Goal: Transaction & Acquisition: Download file/media

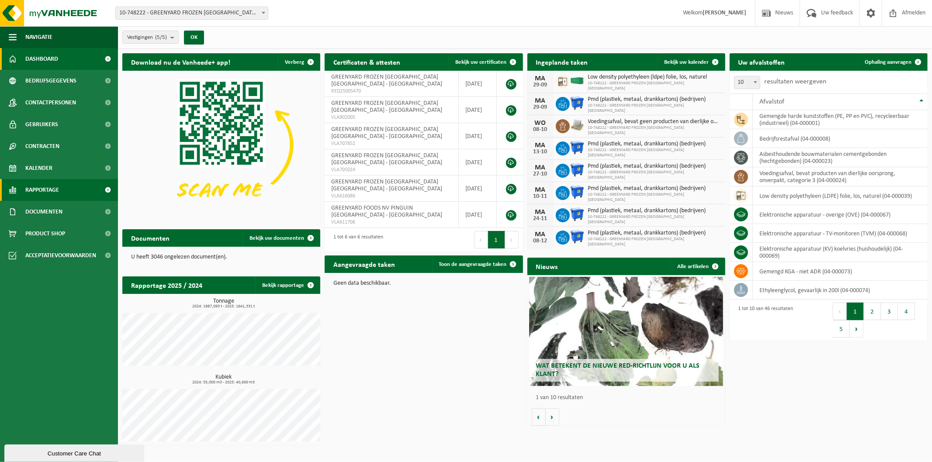
click at [43, 197] on span "Rapportage" at bounding box center [42, 190] width 34 height 22
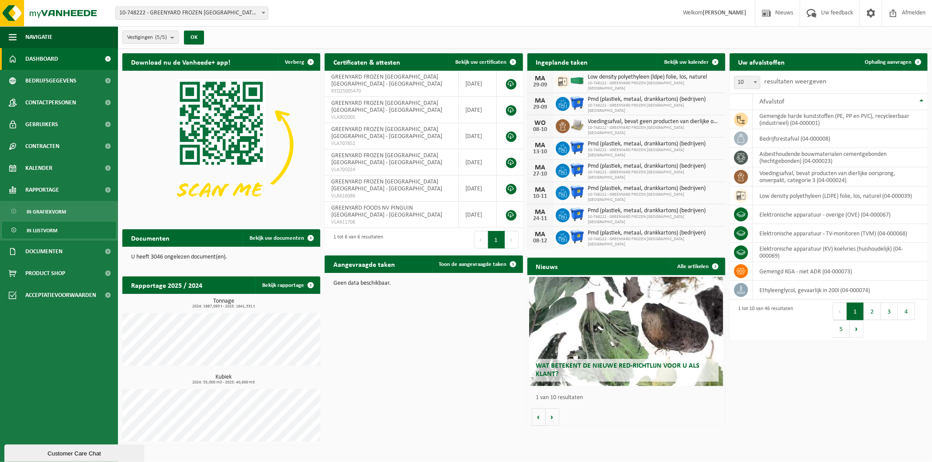
click at [47, 223] on span "In lijstvorm" at bounding box center [42, 230] width 31 height 17
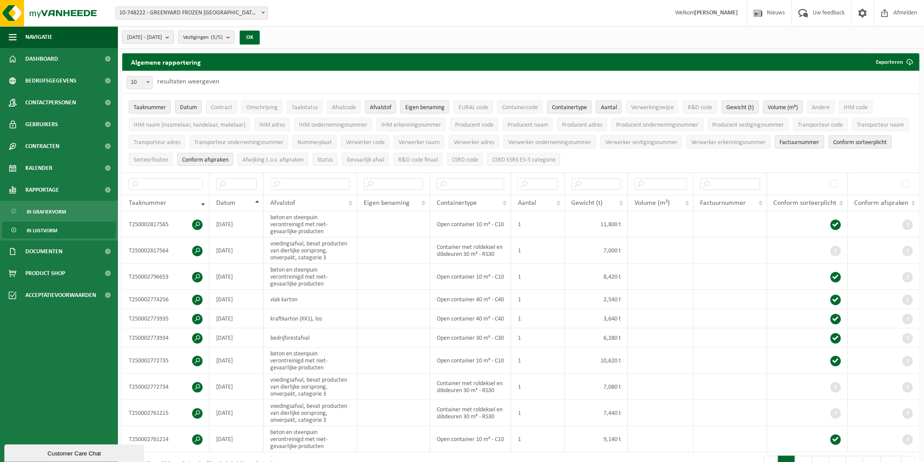
click at [173, 35] on b "submit" at bounding box center [170, 37] width 8 height 12
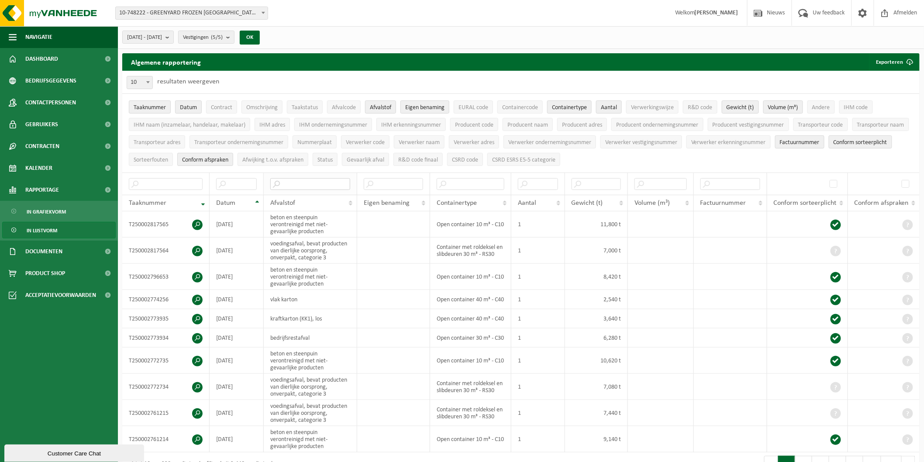
click at [315, 181] on input "text" at bounding box center [310, 184] width 80 height 12
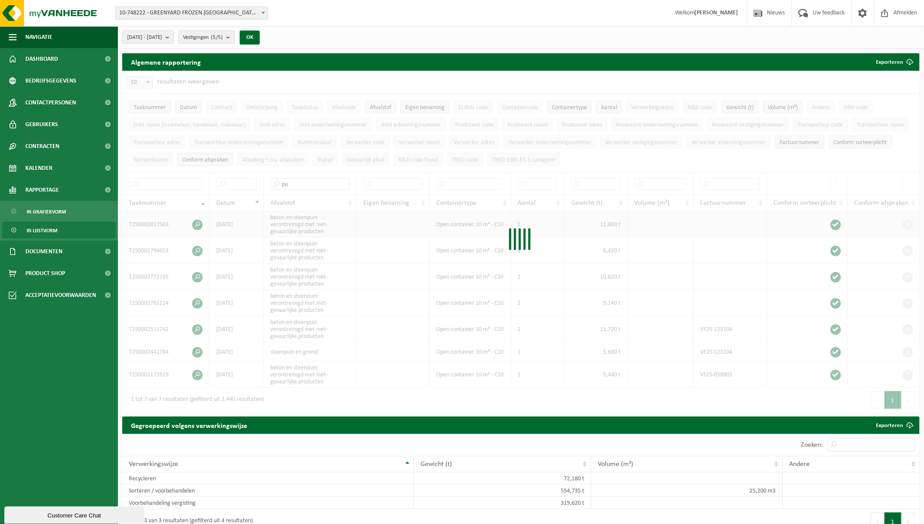
type input "p"
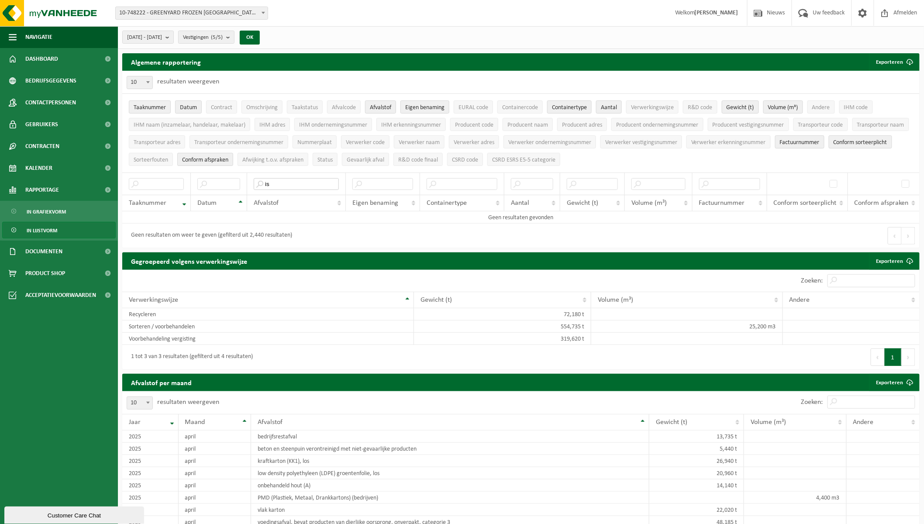
type input "i"
click at [165, 44] on div "2025-04-01 - 2025-09-29 Huidige maand Vorige maand Laatste 6 maanden Huidig jaa…" at bounding box center [194, 37] width 152 height 19
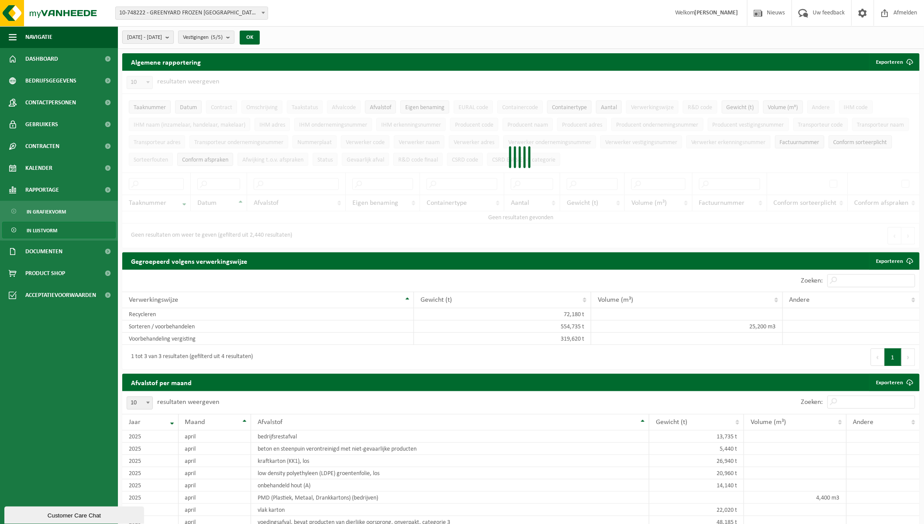
click at [162, 42] on span "2025-04-01 - 2025-09-29" at bounding box center [144, 37] width 35 height 13
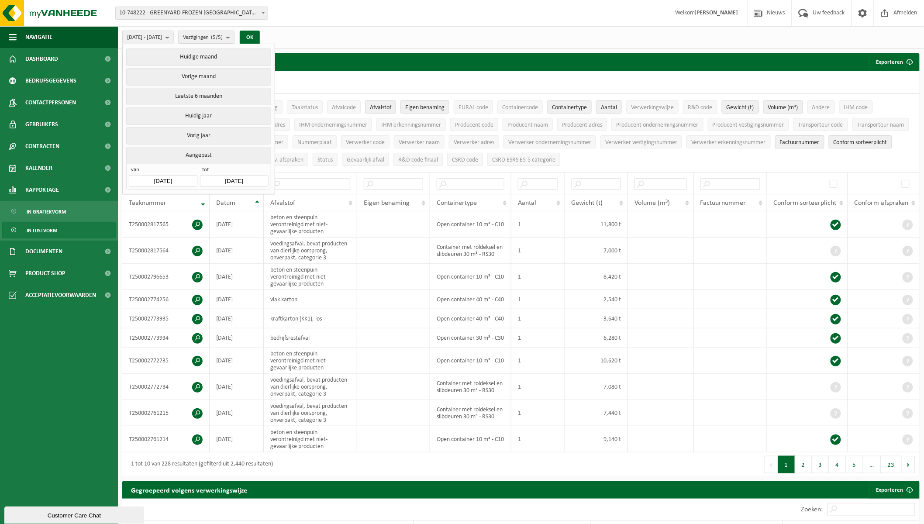
click at [171, 178] on input "2025-04-01" at bounding box center [163, 181] width 68 height 12
click at [142, 196] on icon at bounding box center [139, 199] width 14 height 14
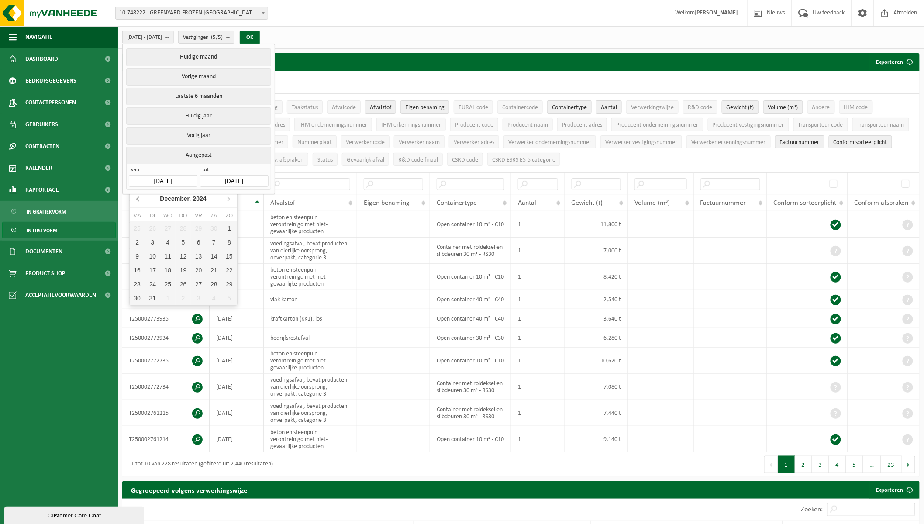
click at [142, 196] on icon at bounding box center [139, 199] width 14 height 14
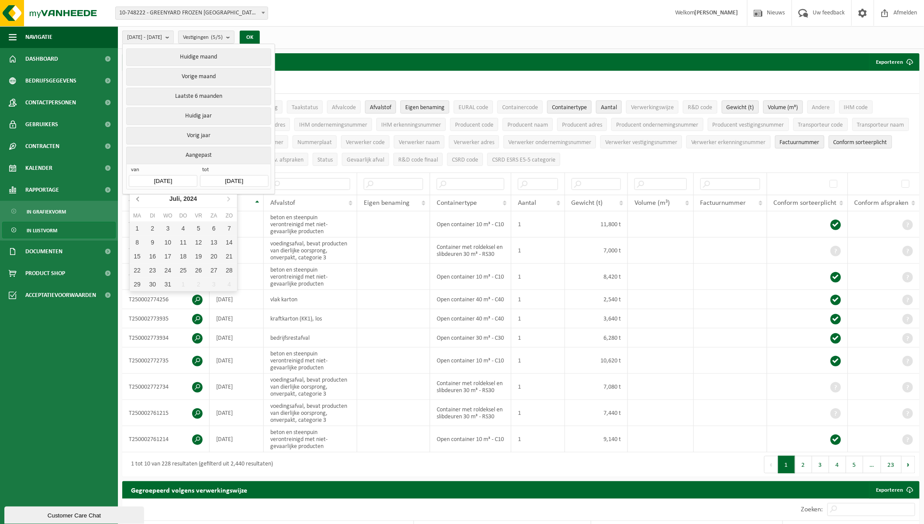
click at [142, 196] on icon at bounding box center [139, 199] width 14 height 14
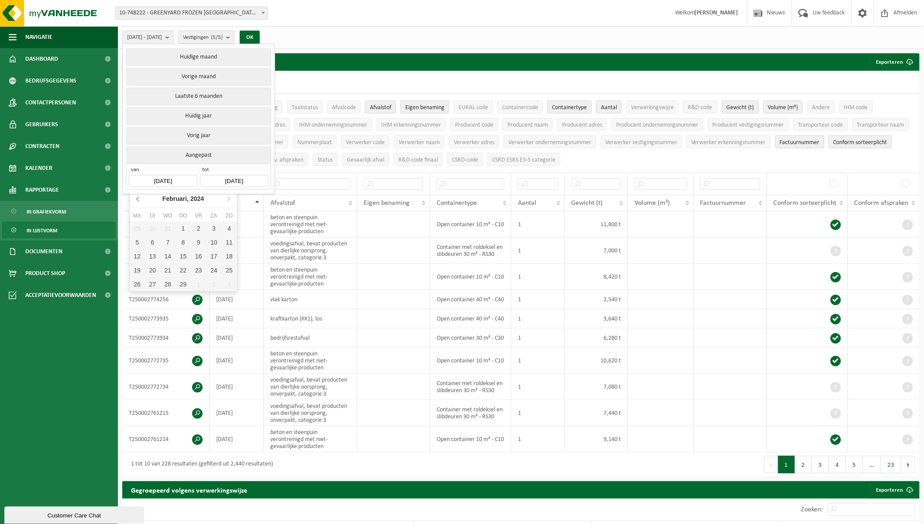
click at [142, 196] on icon at bounding box center [139, 199] width 14 height 14
click at [200, 224] on div "1" at bounding box center [198, 229] width 15 height 14
type input "2023-12-01"
click at [260, 41] on button "OK" at bounding box center [250, 38] width 20 height 14
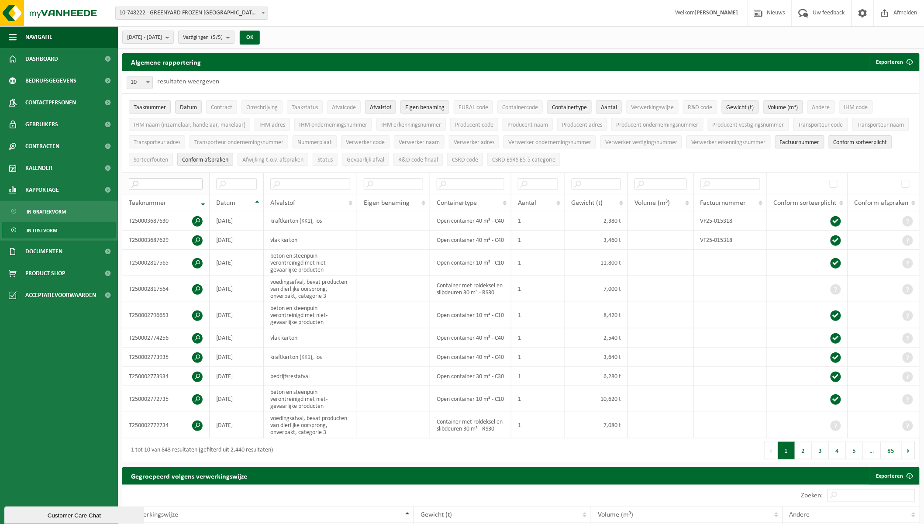
click at [178, 178] on input "text" at bounding box center [166, 184] width 74 height 12
click at [275, 181] on input "text" at bounding box center [310, 184] width 80 height 12
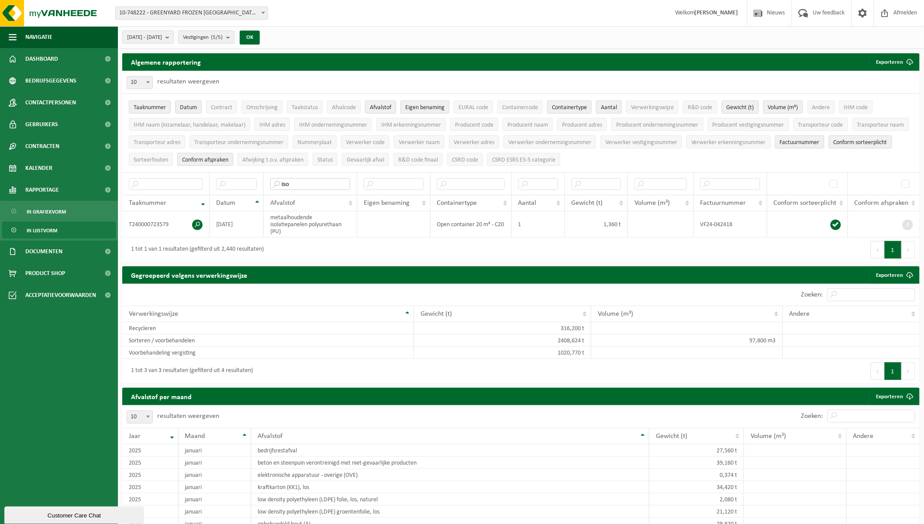
type input "iso"
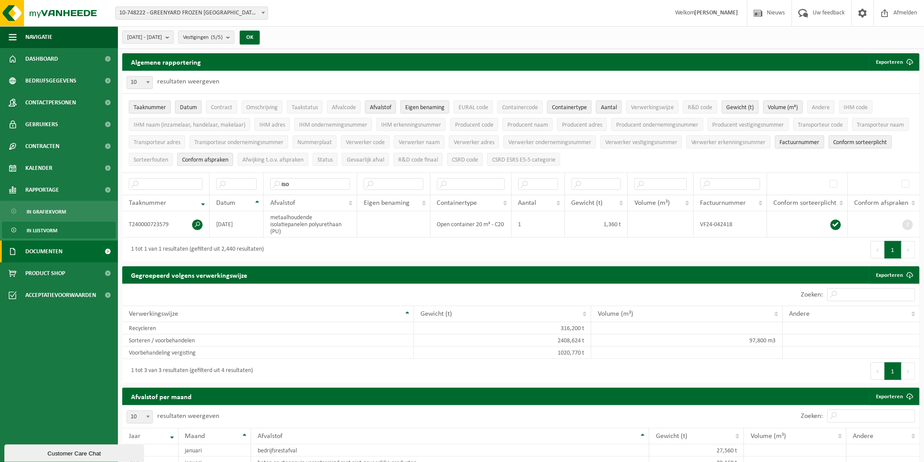
click at [53, 248] on span "Documenten" at bounding box center [43, 252] width 37 height 22
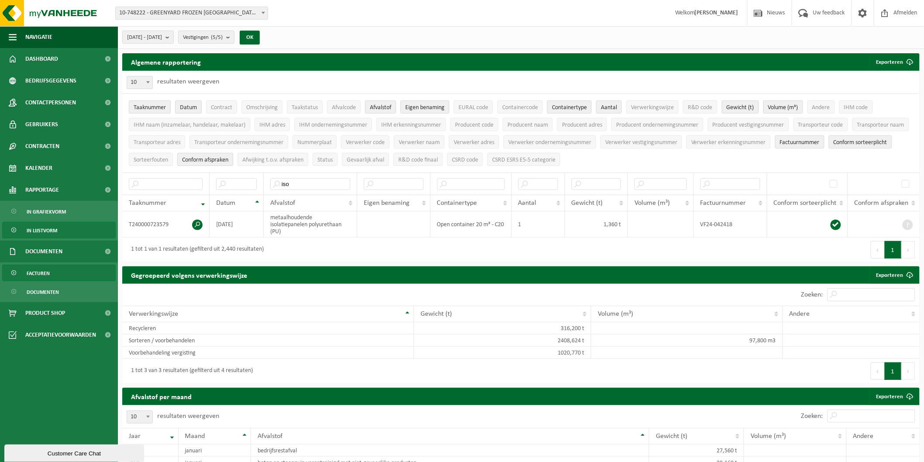
click at [62, 278] on link "Facturen" at bounding box center [59, 273] width 114 height 17
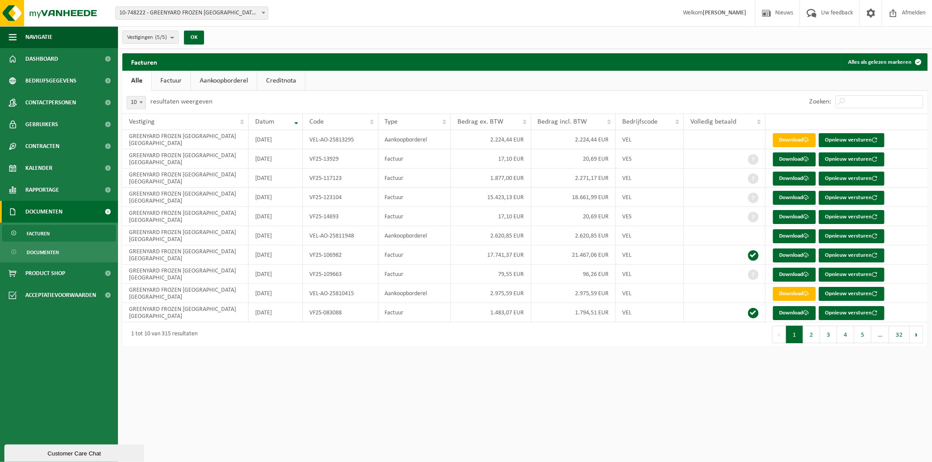
click at [171, 80] on link "Factuur" at bounding box center [171, 81] width 39 height 20
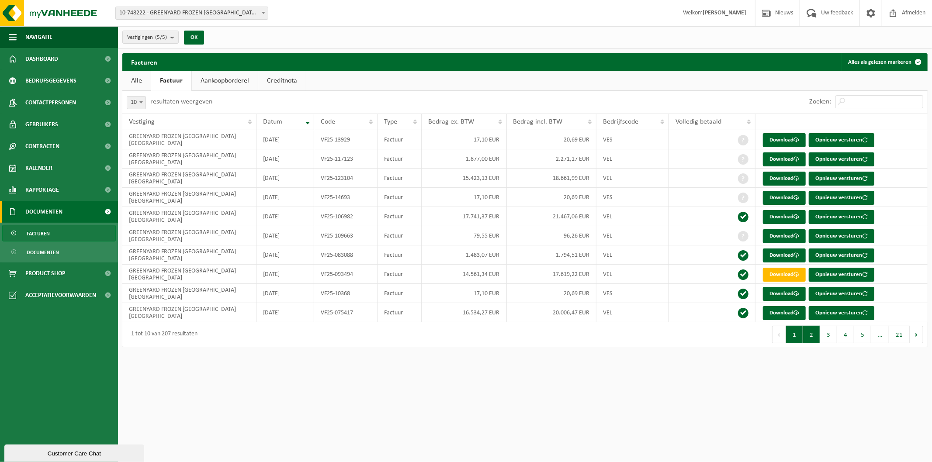
click at [814, 336] on button "2" at bounding box center [811, 334] width 17 height 17
click at [788, 316] on link "Download" at bounding box center [784, 313] width 43 height 14
click at [776, 313] on link "Download" at bounding box center [784, 313] width 43 height 14
click at [821, 336] on button "3" at bounding box center [828, 334] width 17 height 17
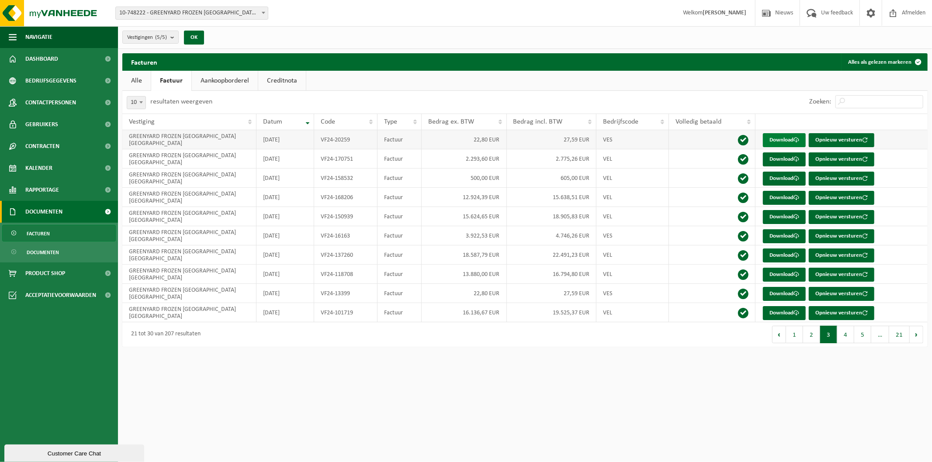
click at [786, 137] on link "Download" at bounding box center [784, 140] width 43 height 14
click at [793, 159] on link "Download" at bounding box center [784, 159] width 43 height 14
click at [785, 177] on link "Download" at bounding box center [784, 179] width 43 height 14
click at [287, 185] on td "2024-11-30" at bounding box center [284, 178] width 57 height 19
click at [789, 197] on link "Download" at bounding box center [784, 198] width 43 height 14
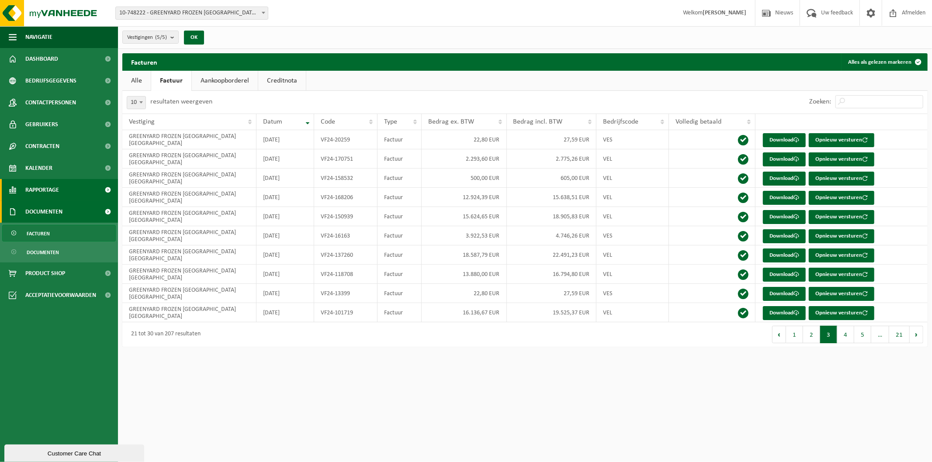
click at [60, 180] on link "Rapportage" at bounding box center [59, 190] width 118 height 22
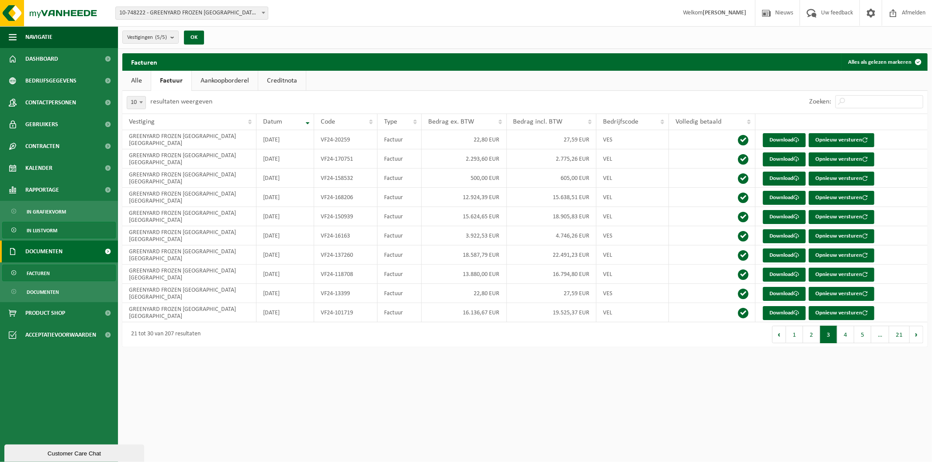
click at [72, 225] on link "In lijstvorm" at bounding box center [59, 230] width 114 height 17
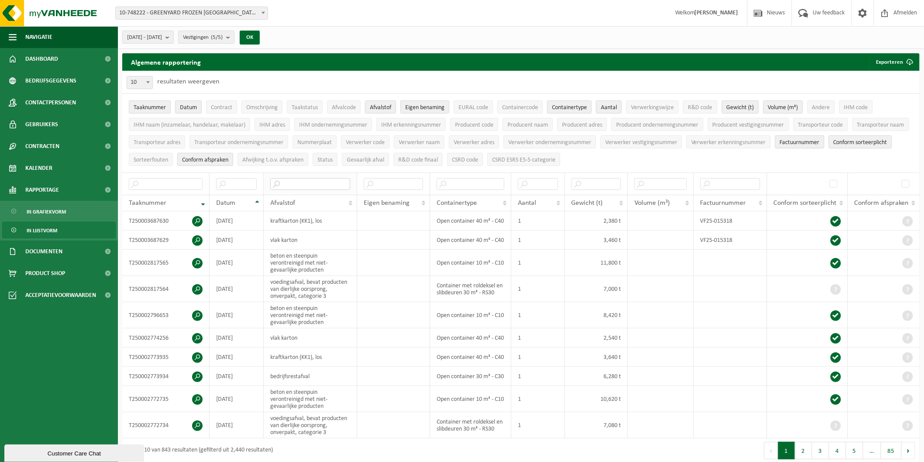
click at [319, 182] on input "text" at bounding box center [310, 184] width 80 height 12
type input "isolatie"
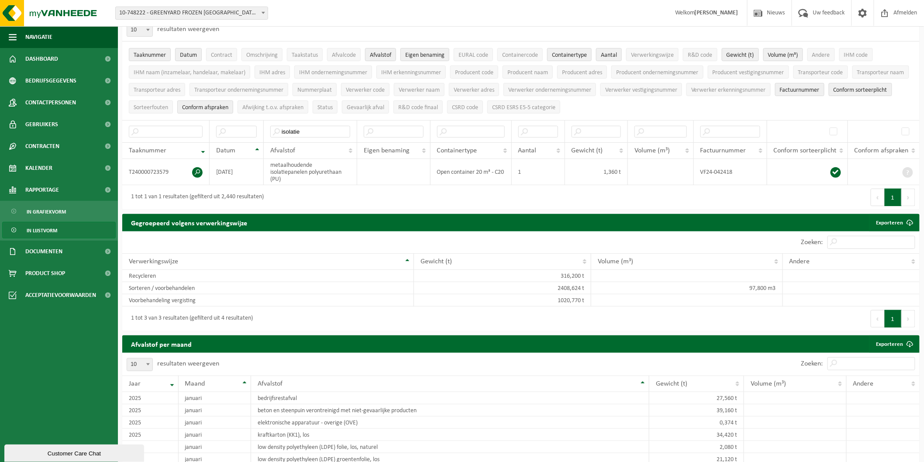
scroll to position [48, 0]
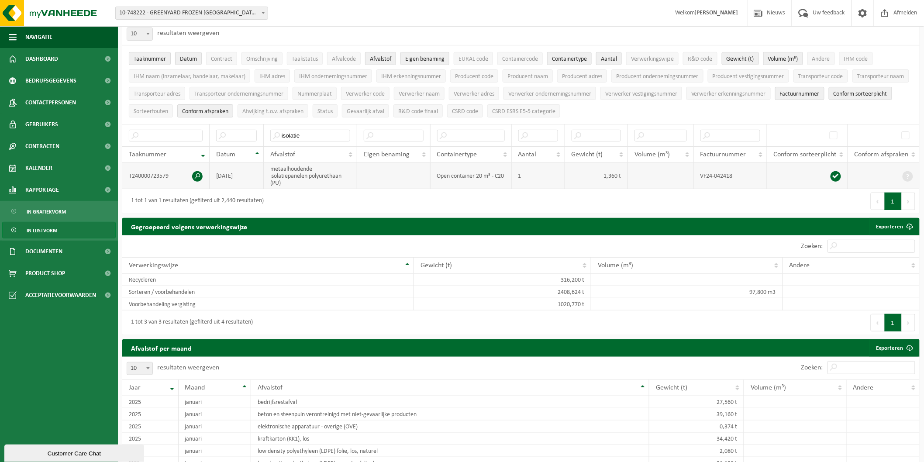
click at [605, 172] on td "1,360 t" at bounding box center [596, 176] width 63 height 26
click at [259, 172] on td "2024-03-12" at bounding box center [237, 176] width 54 height 26
click at [57, 183] on span "Rapportage" at bounding box center [42, 190] width 34 height 22
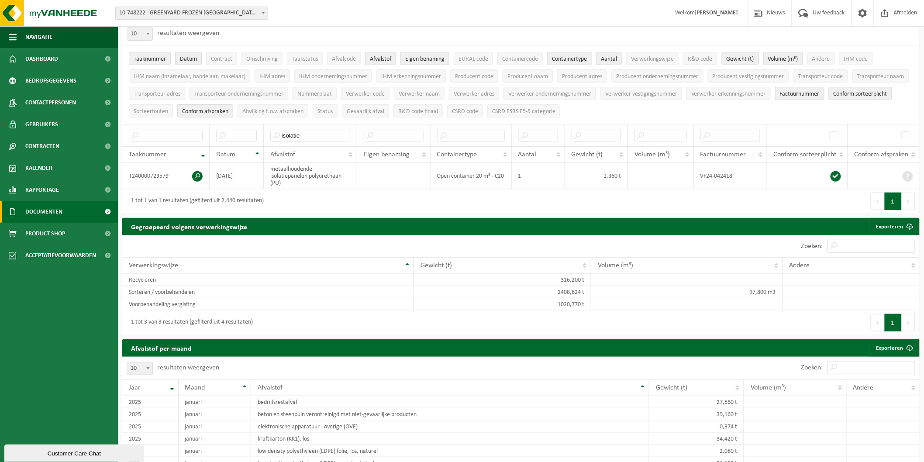
click at [57, 216] on span "Documenten" at bounding box center [43, 212] width 37 height 22
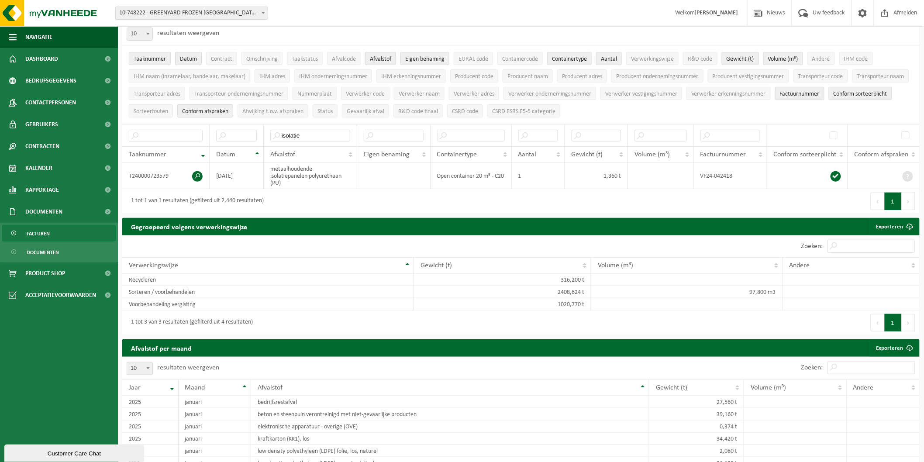
click at [71, 233] on link "Facturen" at bounding box center [59, 233] width 114 height 17
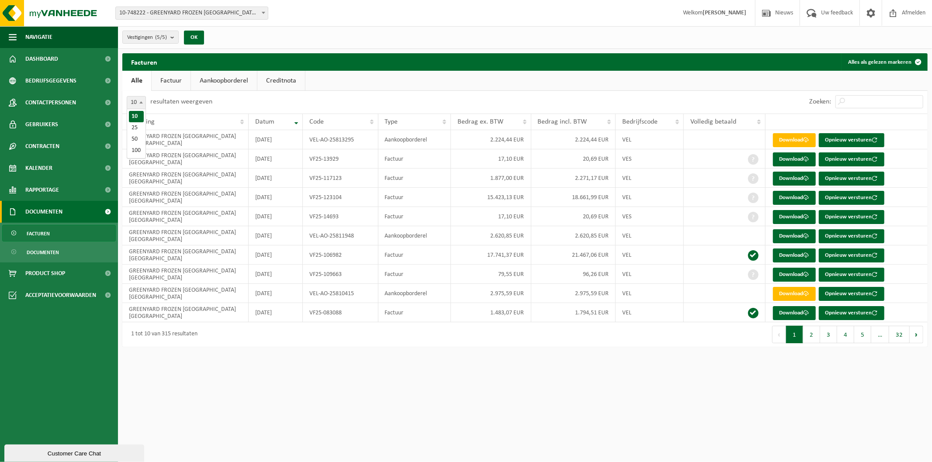
click at [132, 105] on span "10" at bounding box center [136, 103] width 18 height 12
select select "100"
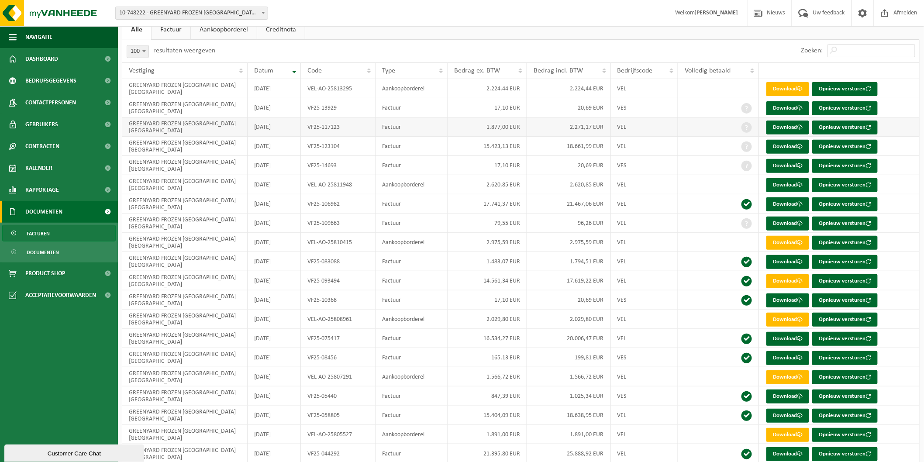
scroll to position [194, 0]
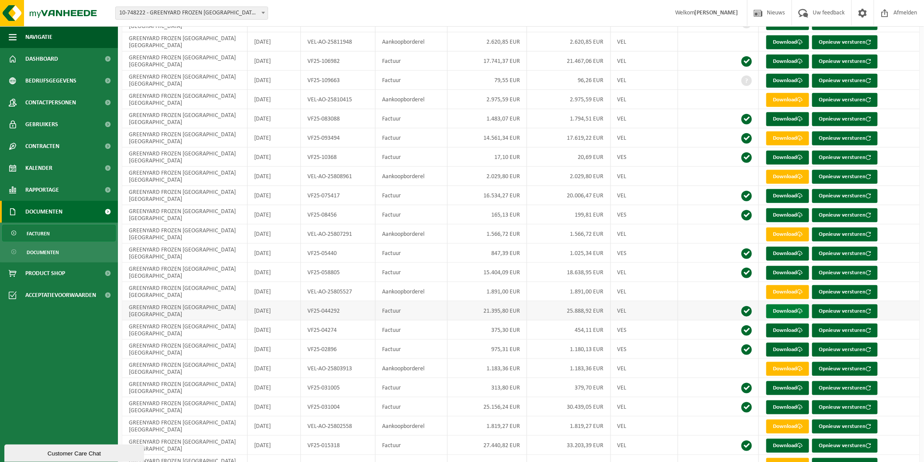
click at [798, 311] on link "Download" at bounding box center [788, 312] width 43 height 14
click at [505, 186] on td "2.029,80 EUR" at bounding box center [488, 176] width 80 height 19
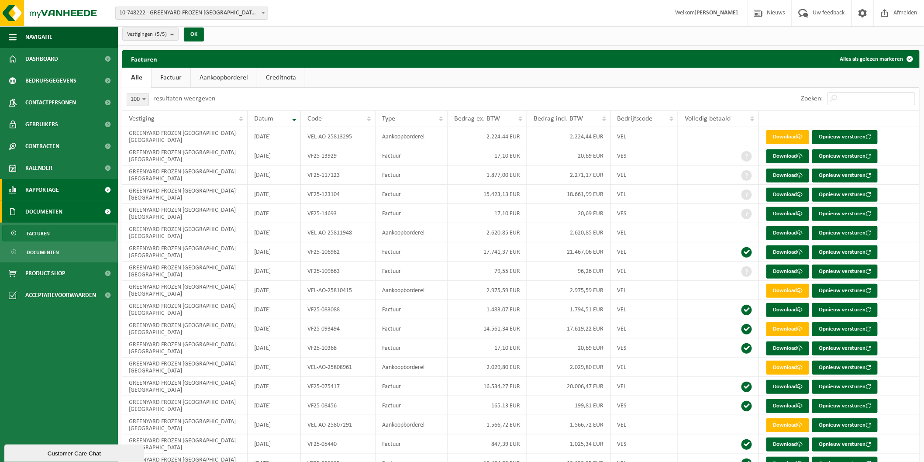
scroll to position [0, 0]
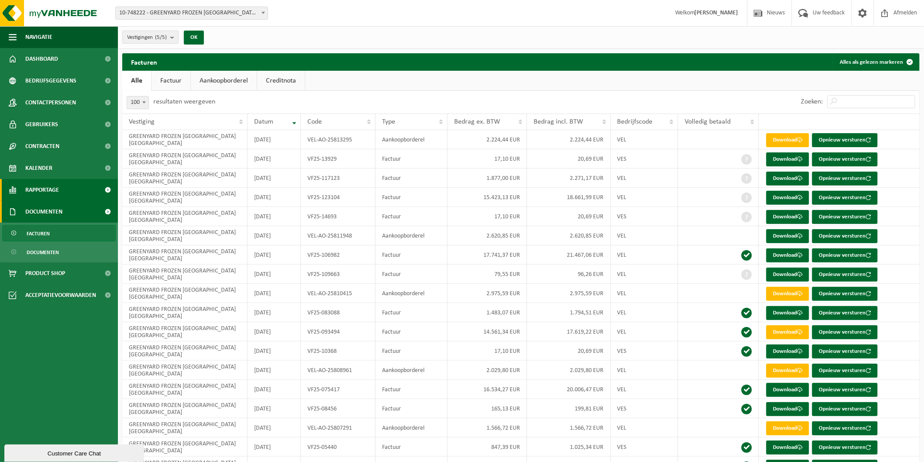
click at [57, 193] on span "Rapportage" at bounding box center [42, 190] width 34 height 22
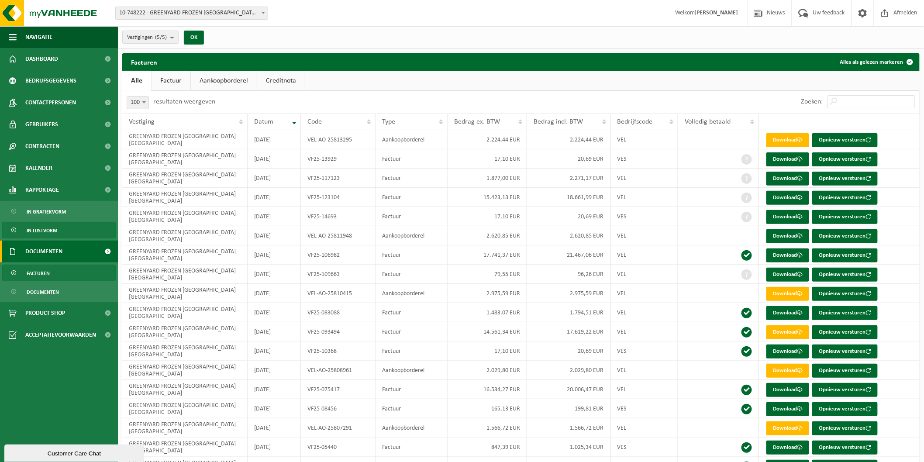
click at [48, 233] on span "In lijstvorm" at bounding box center [42, 230] width 31 height 17
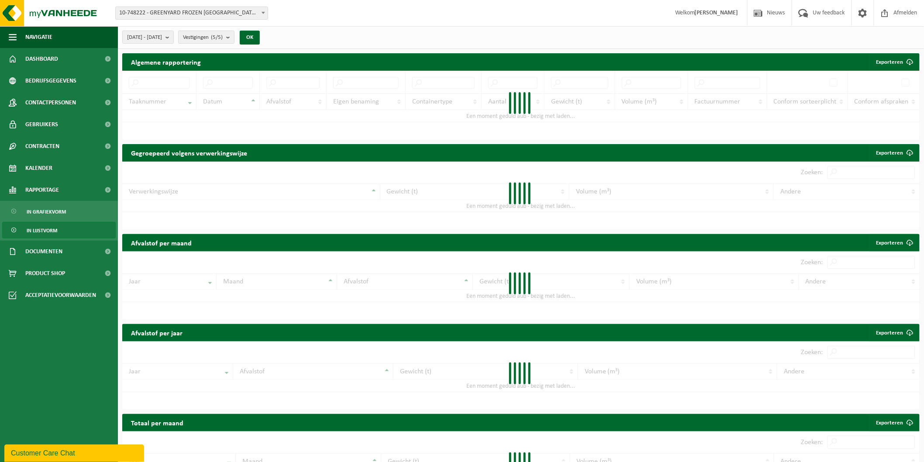
click at [293, 84] on div at bounding box center [521, 105] width 798 height 69
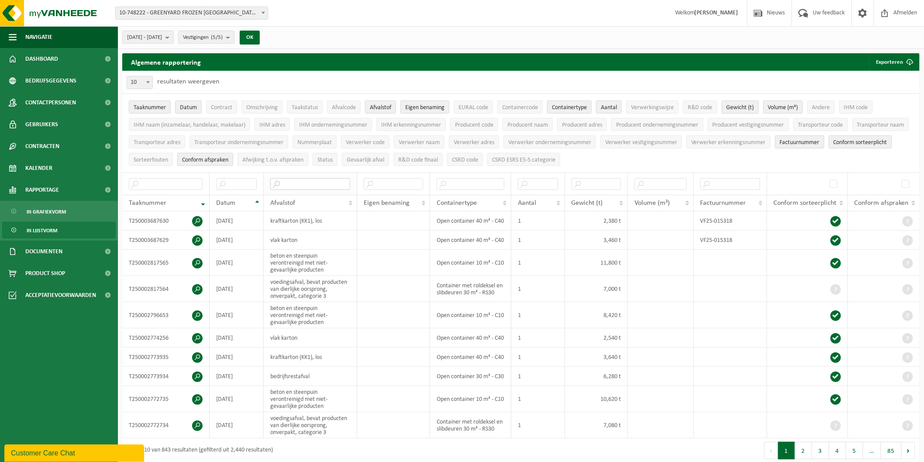
click at [299, 180] on input "text" at bounding box center [310, 184] width 80 height 12
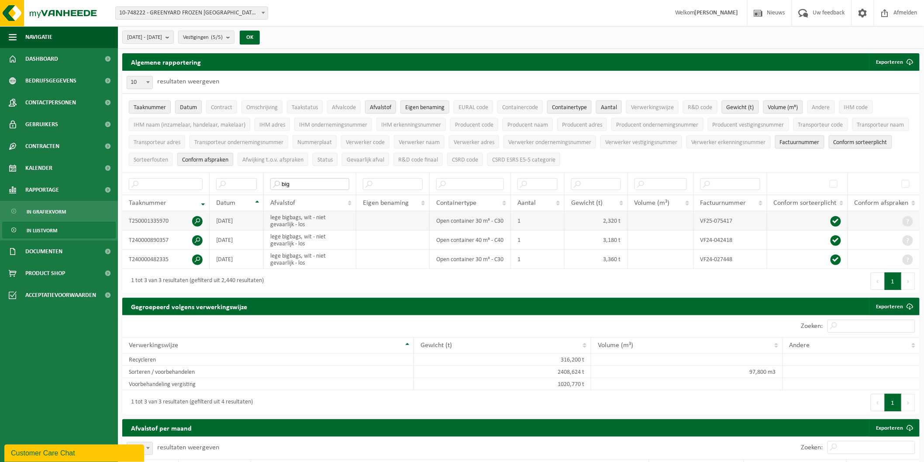
type input "big"
click at [251, 221] on td "[DATE]" at bounding box center [237, 220] width 54 height 19
click at [235, 223] on td "[DATE]" at bounding box center [237, 220] width 54 height 19
click at [242, 212] on td "[DATE]" at bounding box center [237, 220] width 54 height 19
click at [240, 221] on td "2025-05-06" at bounding box center [237, 220] width 54 height 19
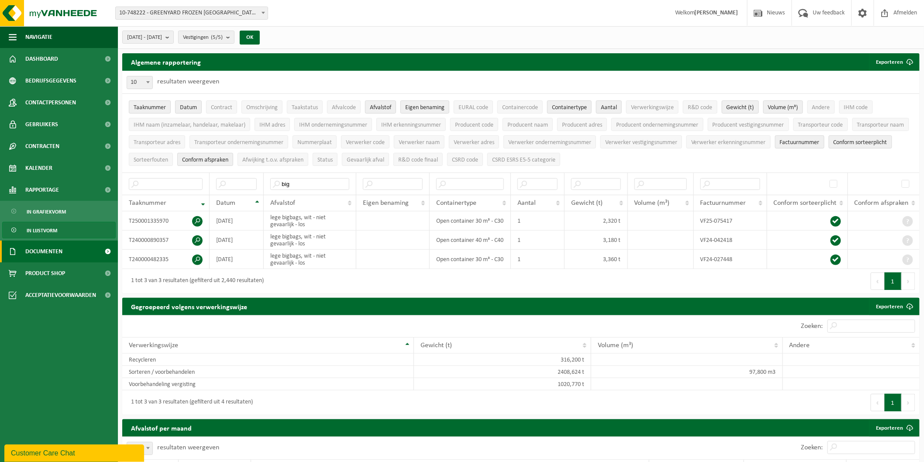
click at [46, 251] on span "Documenten" at bounding box center [43, 252] width 37 height 22
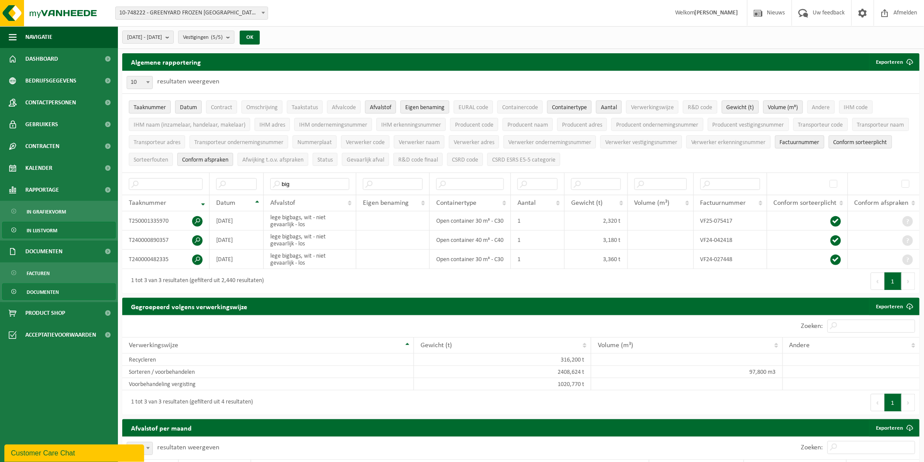
click at [58, 287] on span "Documenten" at bounding box center [43, 292] width 32 height 17
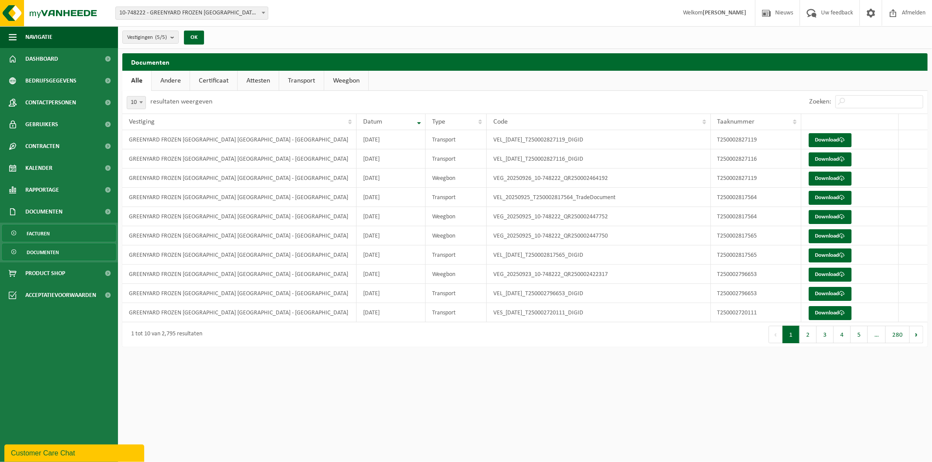
click at [84, 228] on link "Facturen" at bounding box center [59, 233] width 114 height 17
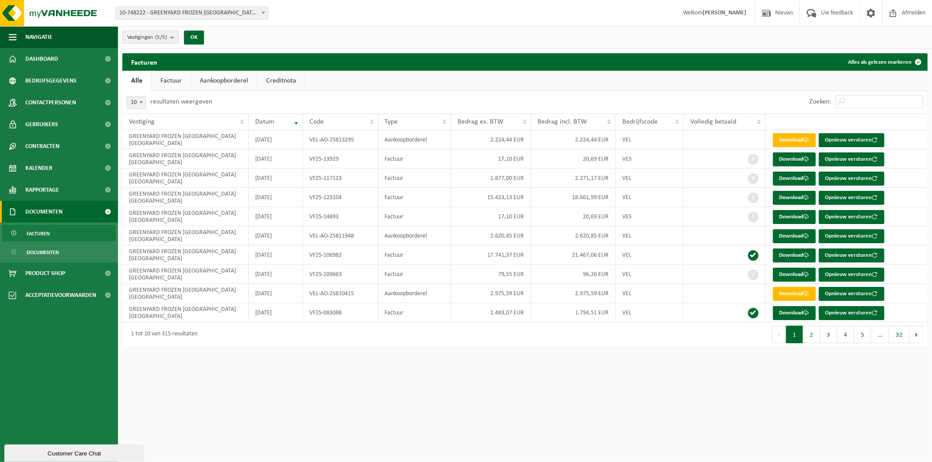
click at [166, 87] on link "Factuur" at bounding box center [171, 81] width 39 height 20
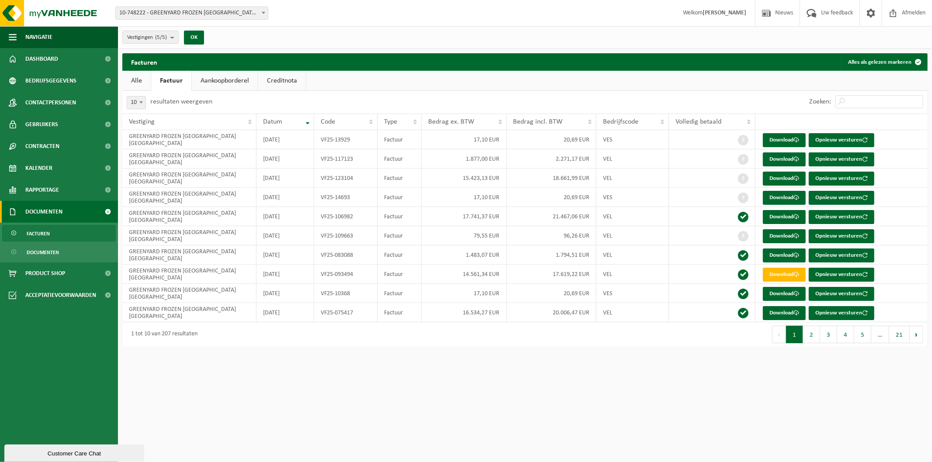
click at [138, 105] on span at bounding box center [141, 102] width 9 height 11
select select "50"
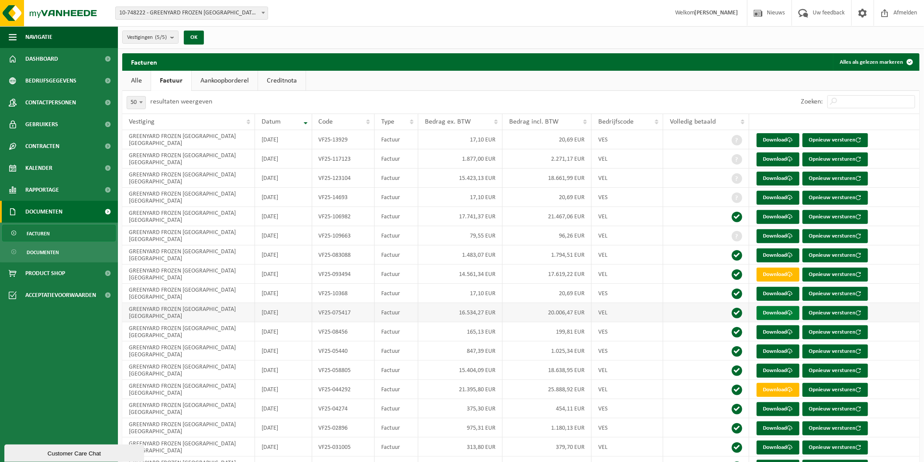
click at [789, 309] on link "Download" at bounding box center [778, 313] width 43 height 14
